Goal: Information Seeking & Learning: Find specific fact

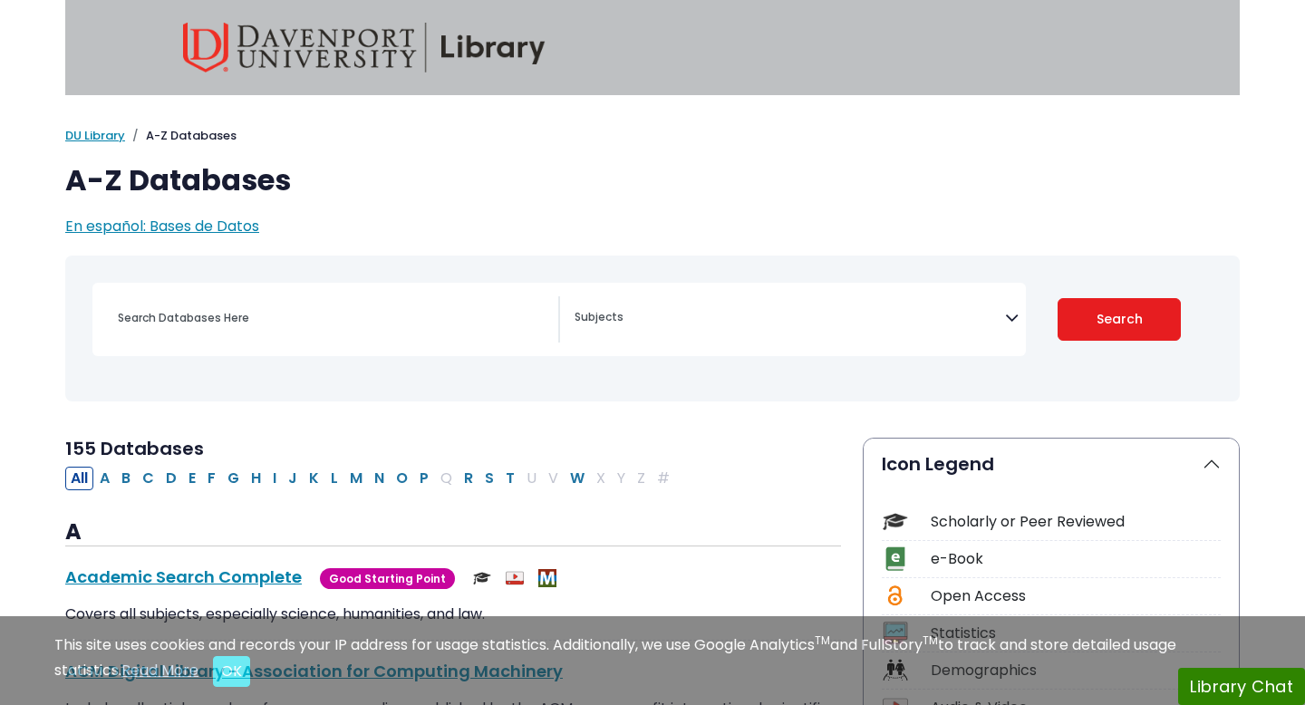
select select "Database Subject Filter"
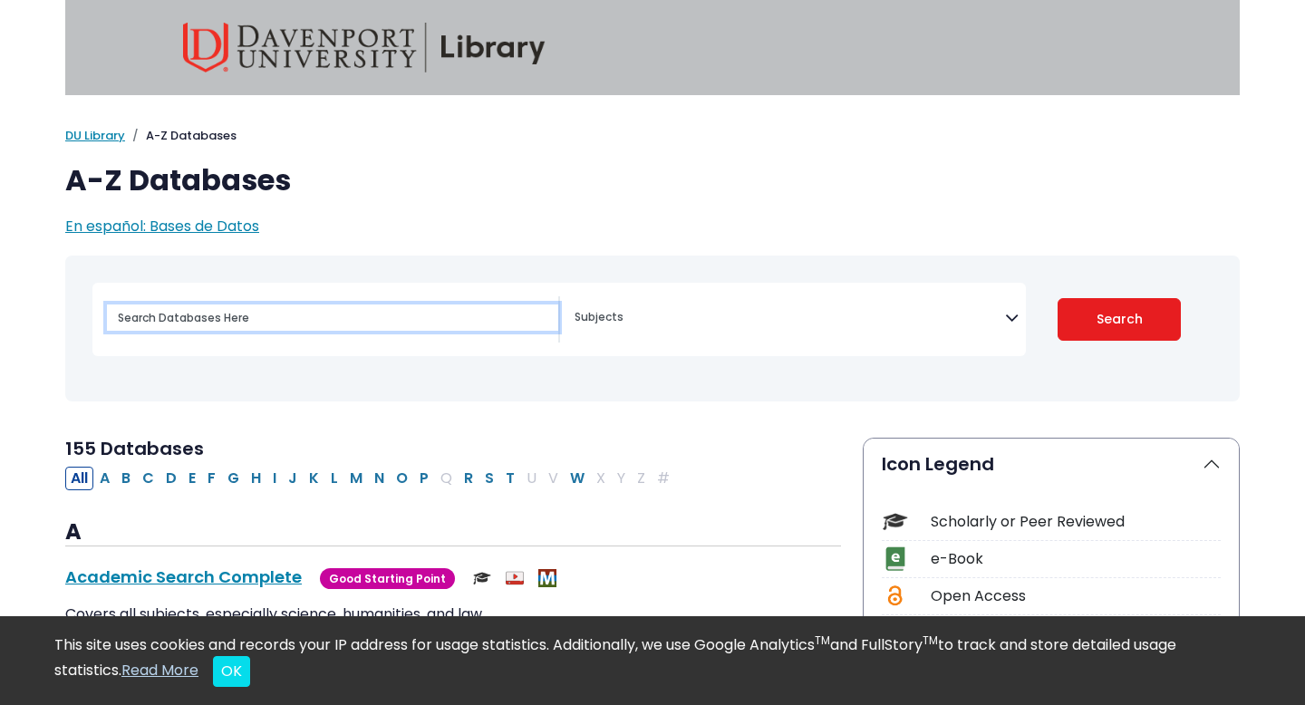
click at [257, 306] on input "Search database by title or keyword" at bounding box center [332, 318] width 451 height 26
paste input "article about the planning phase in aThe Systems Development Life Cycle"
type input "article about the planning phase in aThe Systems Development Life Cycle"
click at [1058, 298] on button "Search" at bounding box center [1120, 319] width 124 height 43
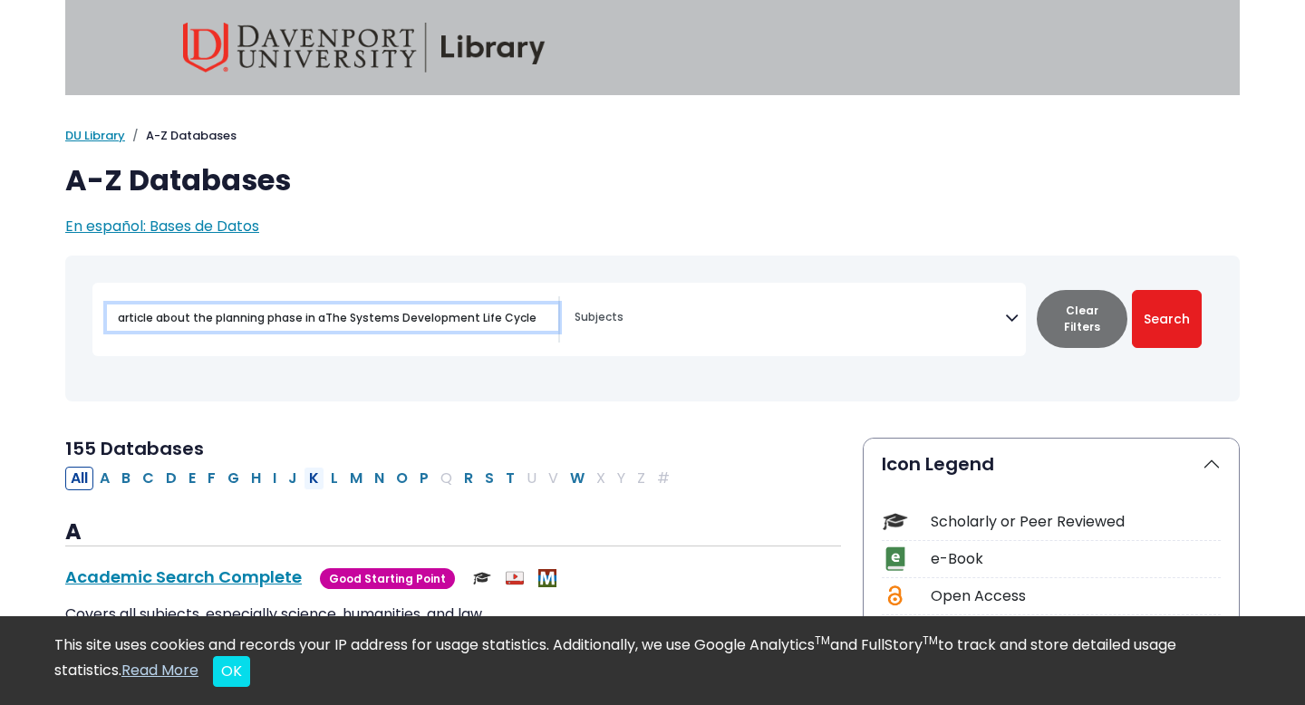
select select "Database Subject Filter"
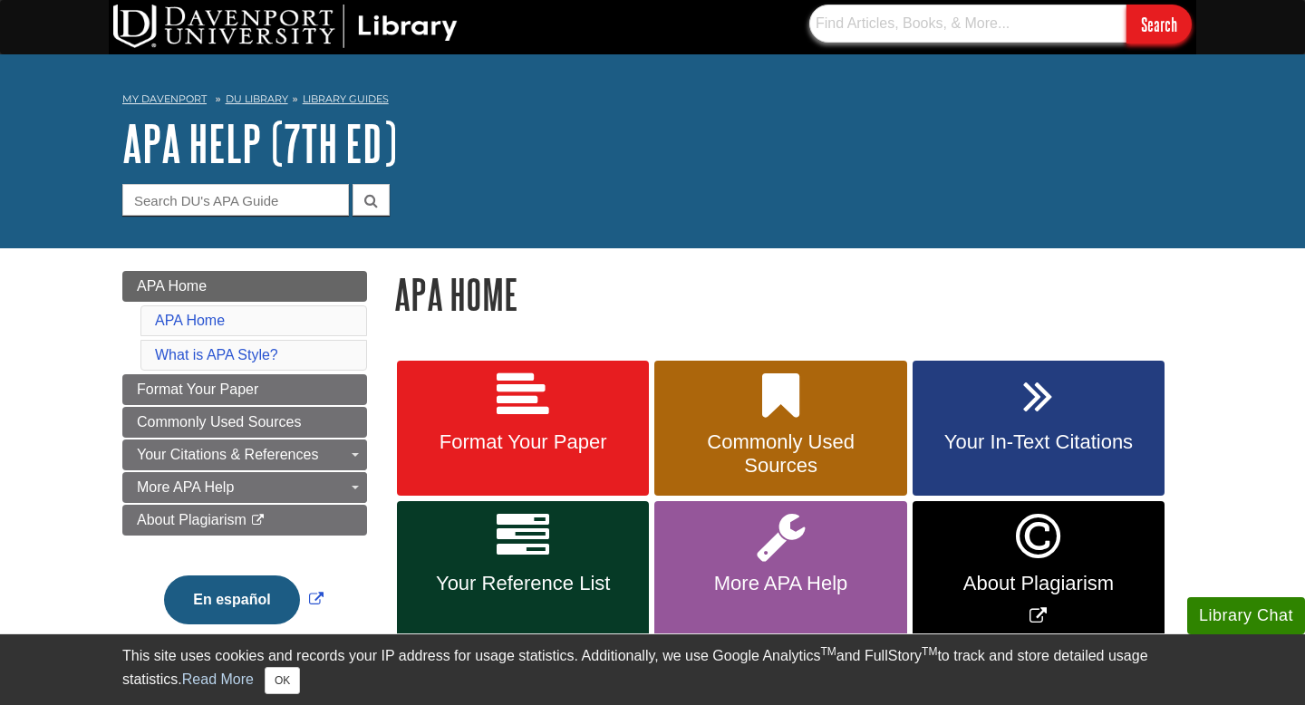
click at [915, 21] on input "text" at bounding box center [968, 24] width 317 height 38
paste input "article about the planning phase in aThe Systems Development Life Cycle"
type input "article about the planning phase in aThe Systems Development Life Cycle"
click at [1127, 5] on input "Search" at bounding box center [1159, 24] width 65 height 39
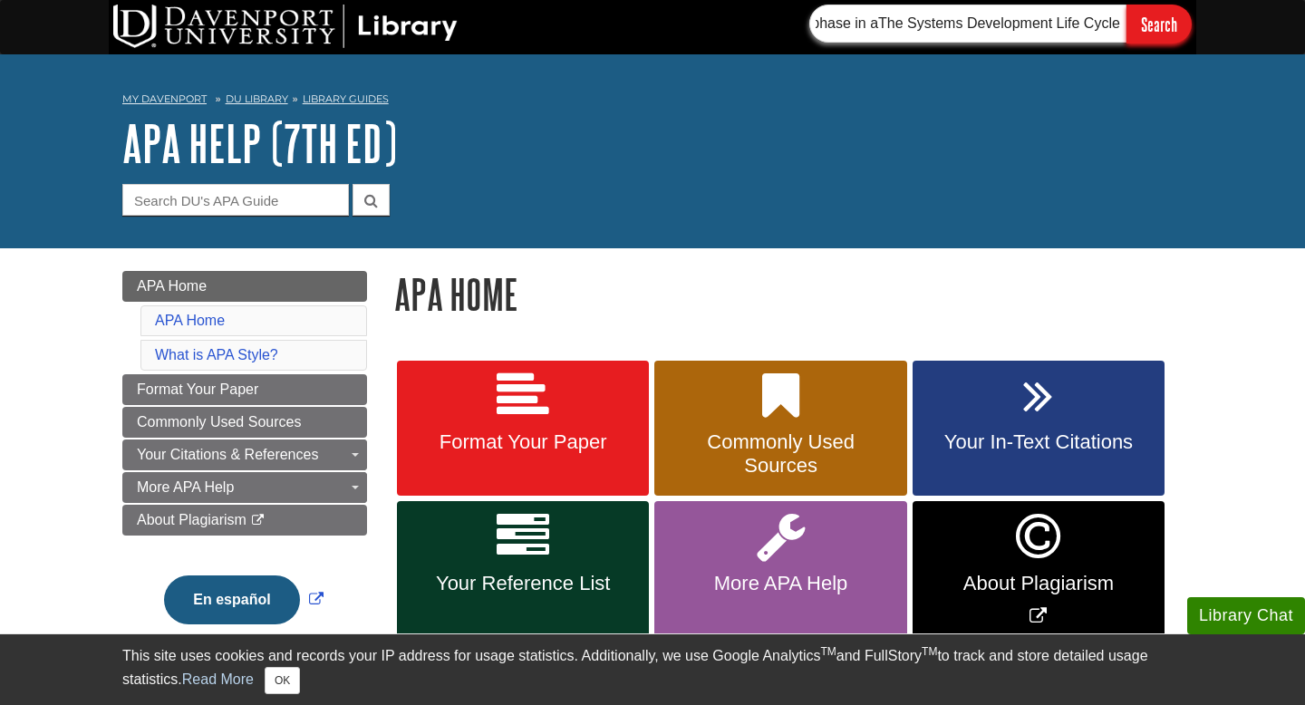
scroll to position [0, 0]
